Goal: Information Seeking & Learning: Understand process/instructions

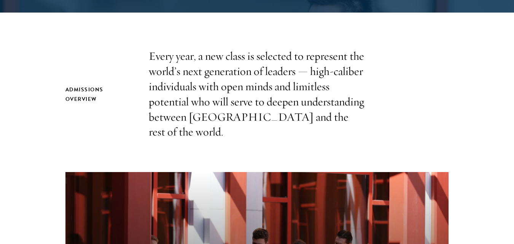
scroll to position [244, 0]
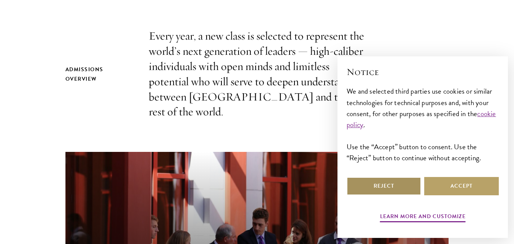
click at [402, 188] on button "Reject" at bounding box center [384, 186] width 75 height 18
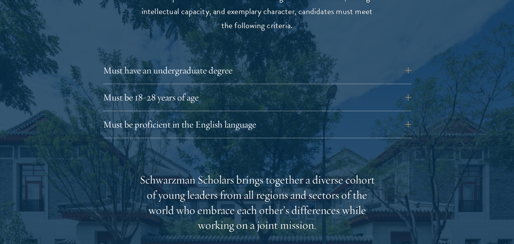
scroll to position [1055, 0]
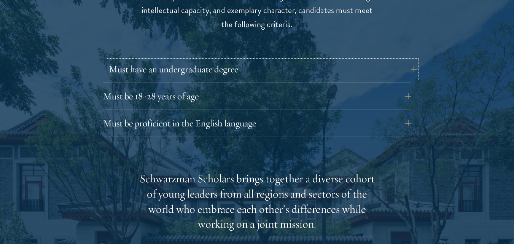
click at [413, 60] on button "Must have an undergraduate degree" at bounding box center [263, 69] width 308 height 18
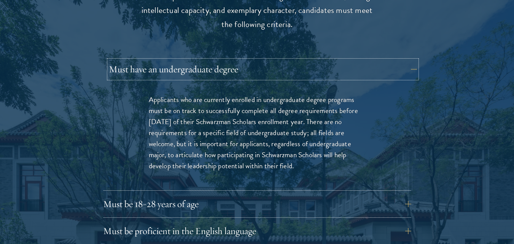
click at [408, 60] on button "Must have an undergraduate degree" at bounding box center [263, 69] width 308 height 18
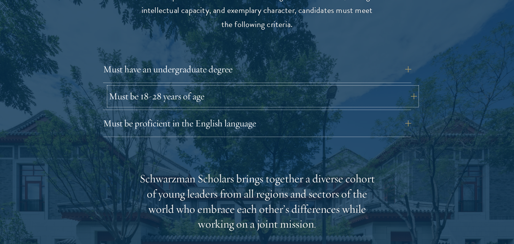
click at [404, 87] on button "Must be 18-28 years of age" at bounding box center [263, 96] width 308 height 18
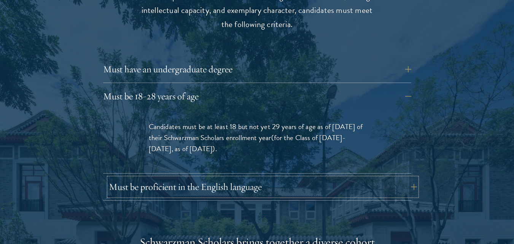
click at [409, 178] on button "Must be proficient in the English language" at bounding box center [263, 187] width 308 height 18
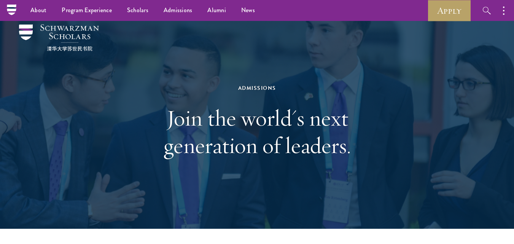
scroll to position [0, 0]
